Goal: Navigation & Orientation: Understand site structure

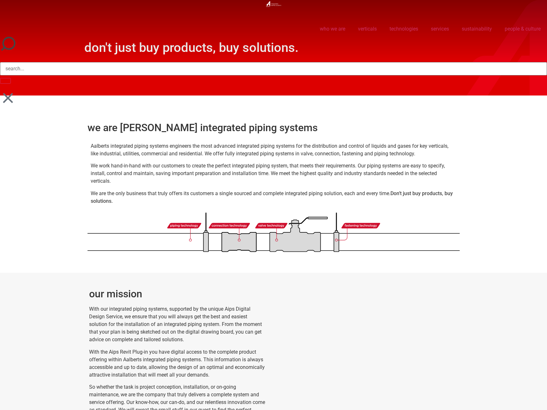
click at [504, 319] on section "our mission With our integrated piping systems, supported by the unique Aips Di…" at bounding box center [273, 356] width 547 height 166
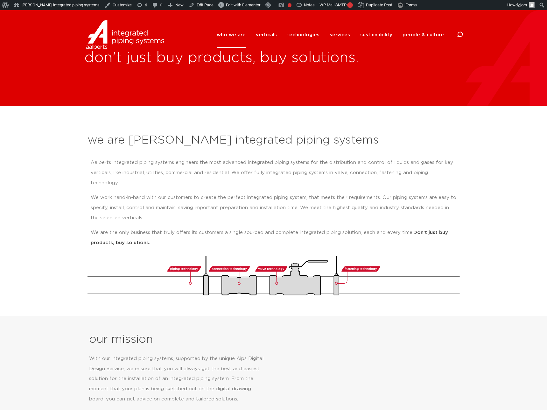
scroll to position [10, 0]
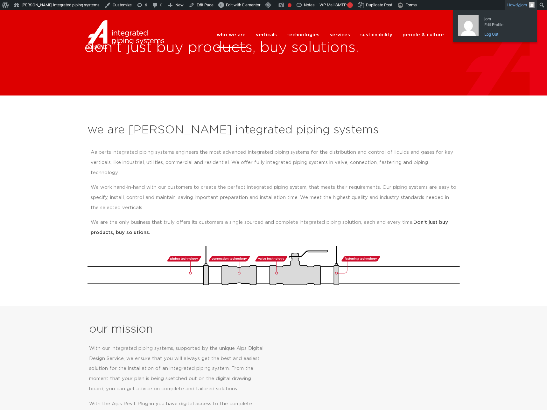
click at [492, 36] on link "Log Out" at bounding box center [506, 34] width 51 height 8
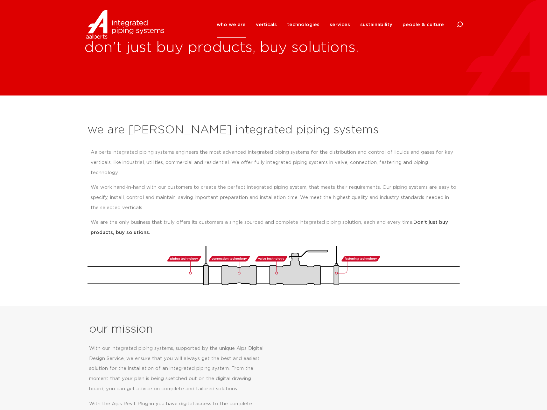
click at [234, 26] on link "who we are" at bounding box center [231, 25] width 29 height 26
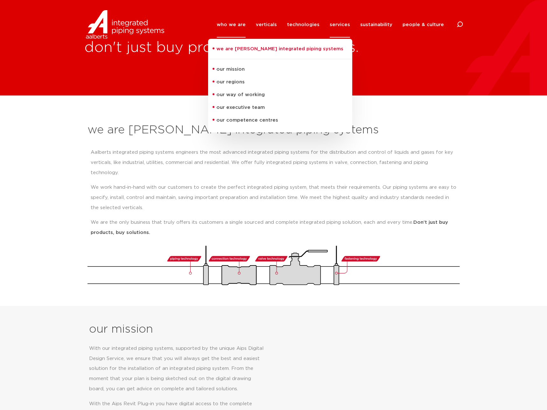
click at [347, 25] on link "services" at bounding box center [340, 25] width 20 height 26
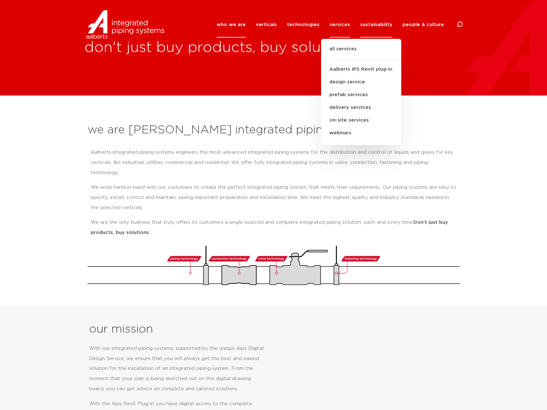
click at [379, 23] on link "sustainability" at bounding box center [376, 25] width 32 height 26
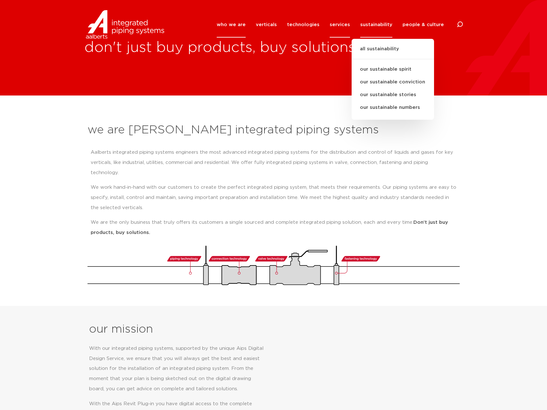
click at [339, 24] on link "services" at bounding box center [340, 25] width 20 height 26
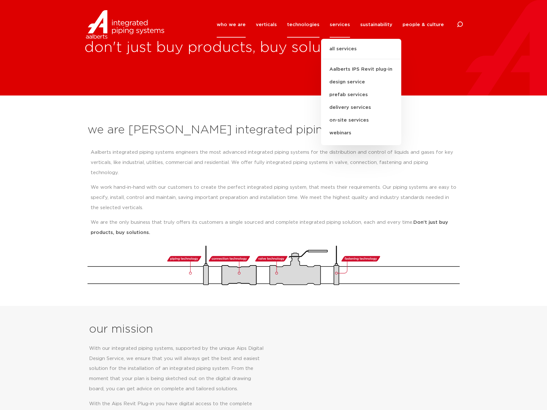
click at [304, 24] on link "technologies" at bounding box center [303, 25] width 32 height 26
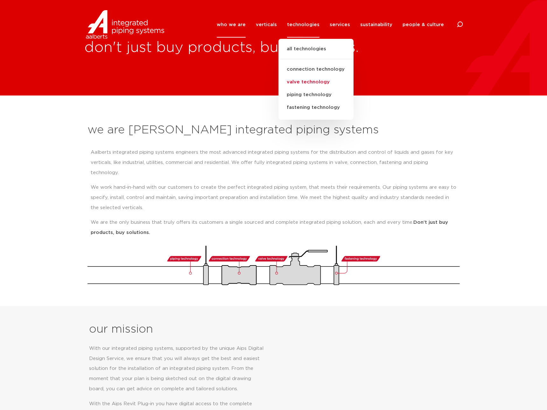
click at [317, 83] on link "valve technology" at bounding box center [316, 82] width 75 height 13
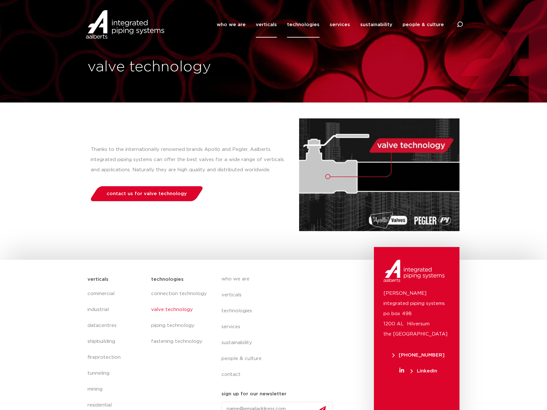
click at [266, 24] on link "verticals" at bounding box center [266, 25] width 21 height 26
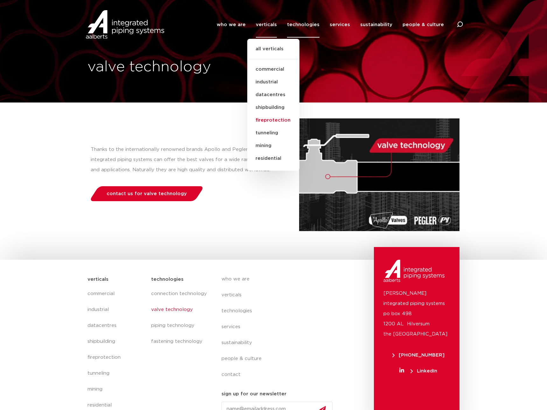
click at [276, 122] on link "fireprotection" at bounding box center [273, 120] width 52 height 13
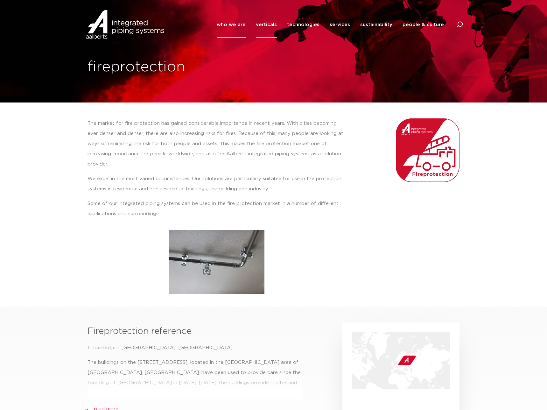
click at [241, 24] on link "who we are" at bounding box center [231, 25] width 29 height 26
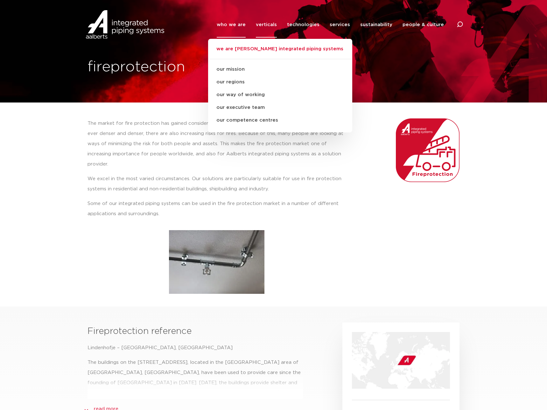
click at [297, 49] on link "we are [PERSON_NAME] integrated piping systems" at bounding box center [280, 52] width 144 height 14
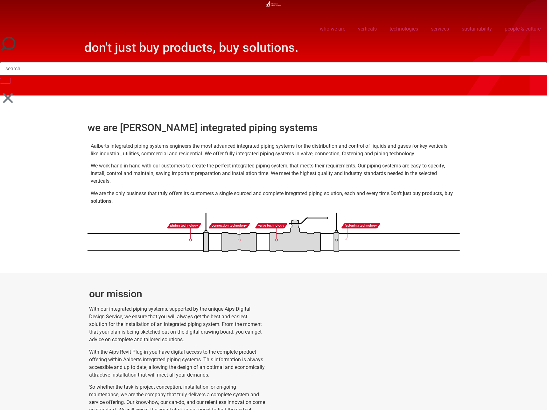
scroll to position [95, 0]
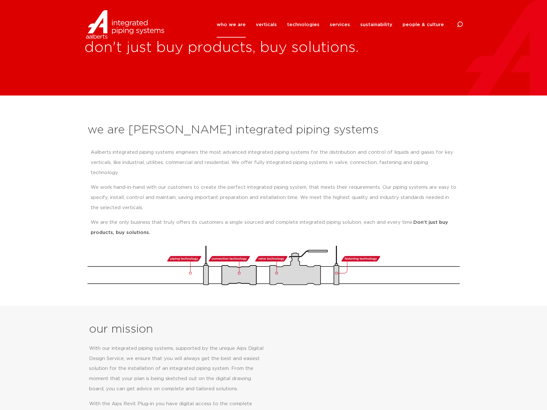
click at [241, 25] on link "who we are" at bounding box center [231, 25] width 29 height 26
